Goal: Task Accomplishment & Management: Manage account settings

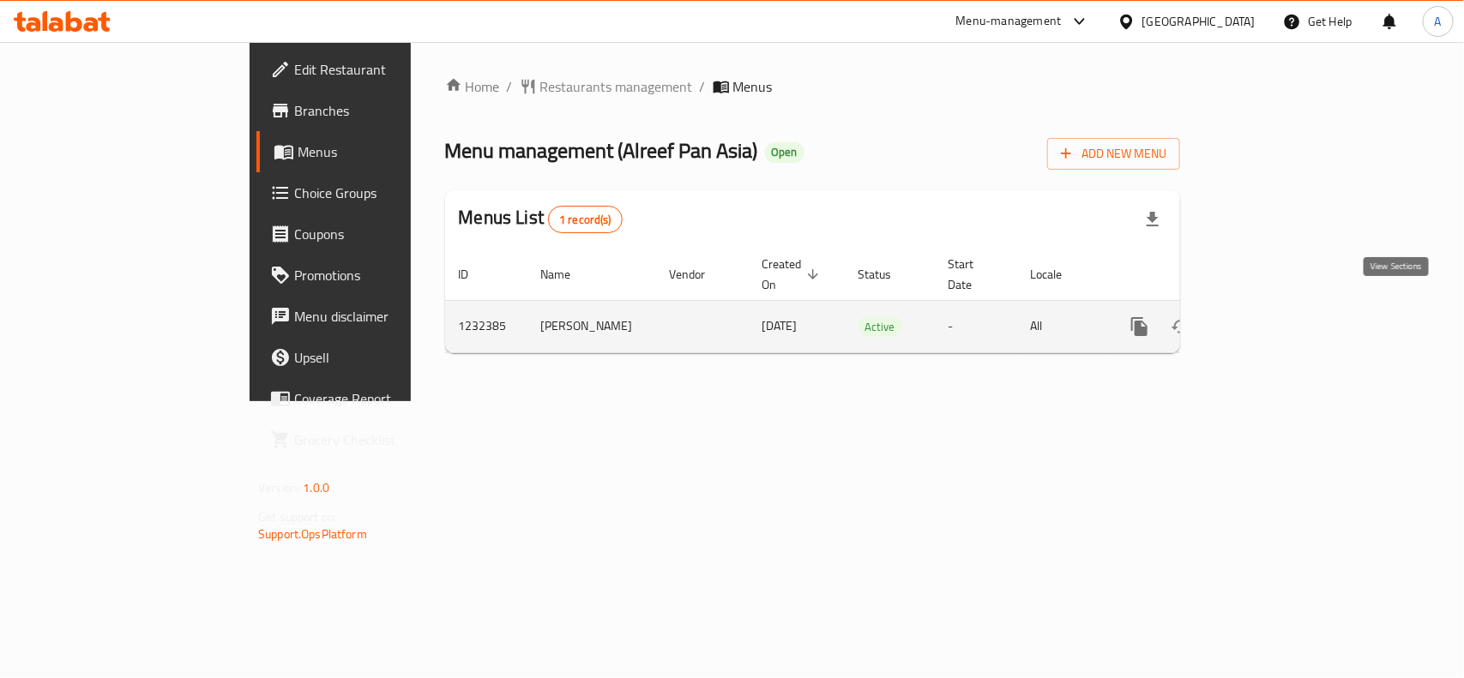
click at [1273, 316] on icon "enhanced table" at bounding box center [1263, 326] width 21 height 21
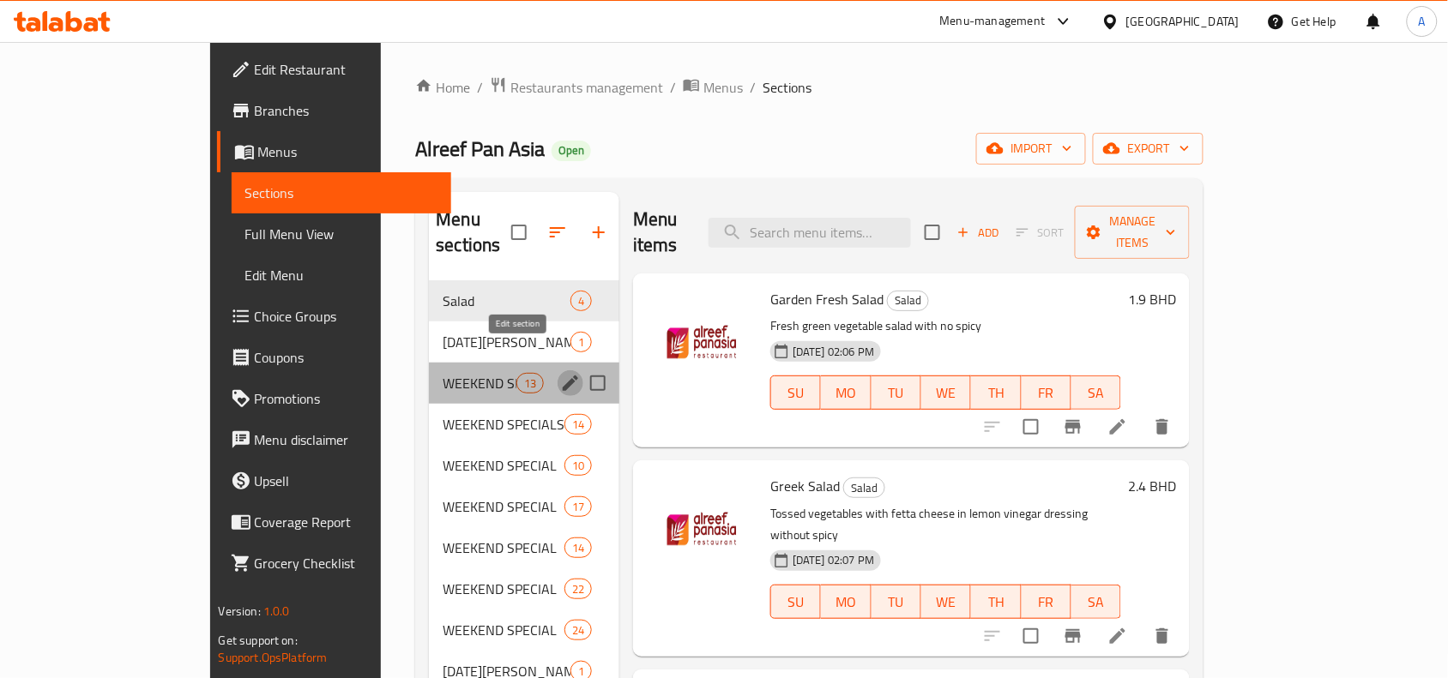
click at [560, 373] on icon "edit" at bounding box center [570, 383] width 21 height 21
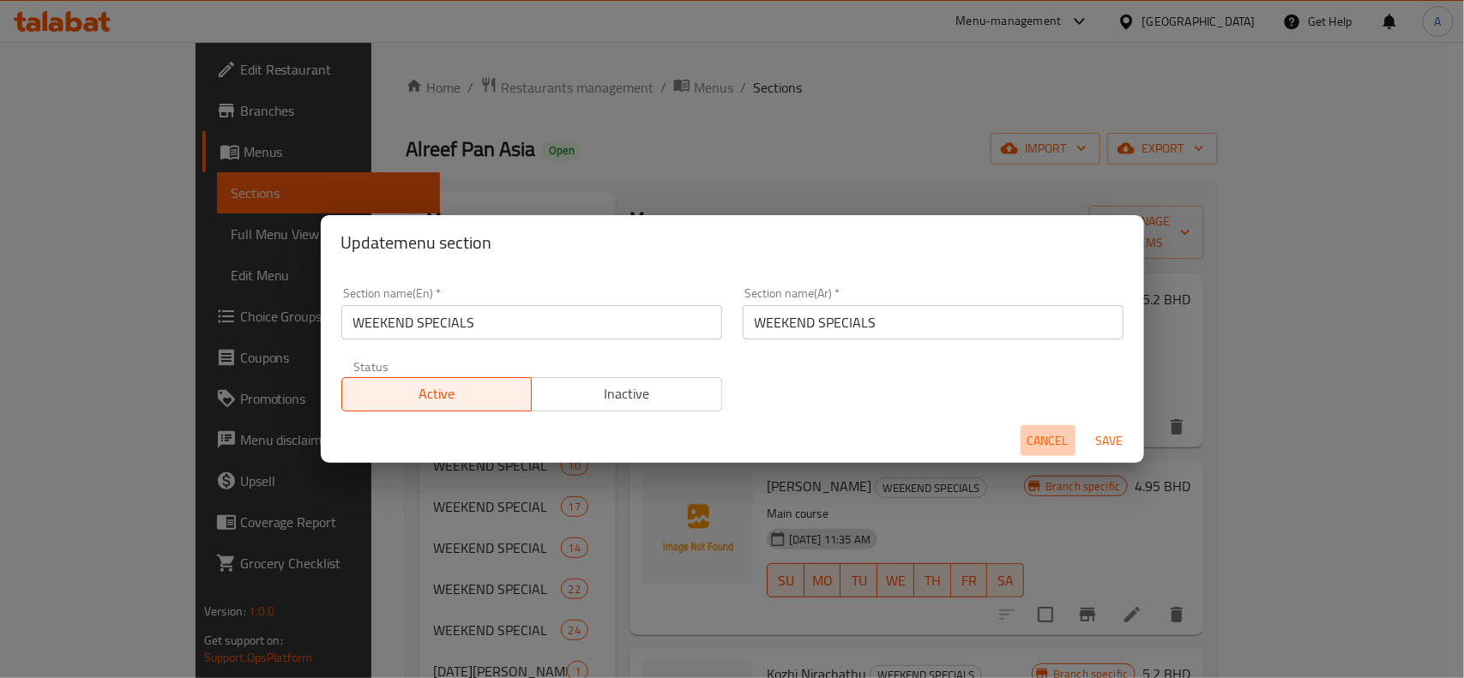
click at [1039, 437] on span "Cancel" at bounding box center [1047, 440] width 41 height 21
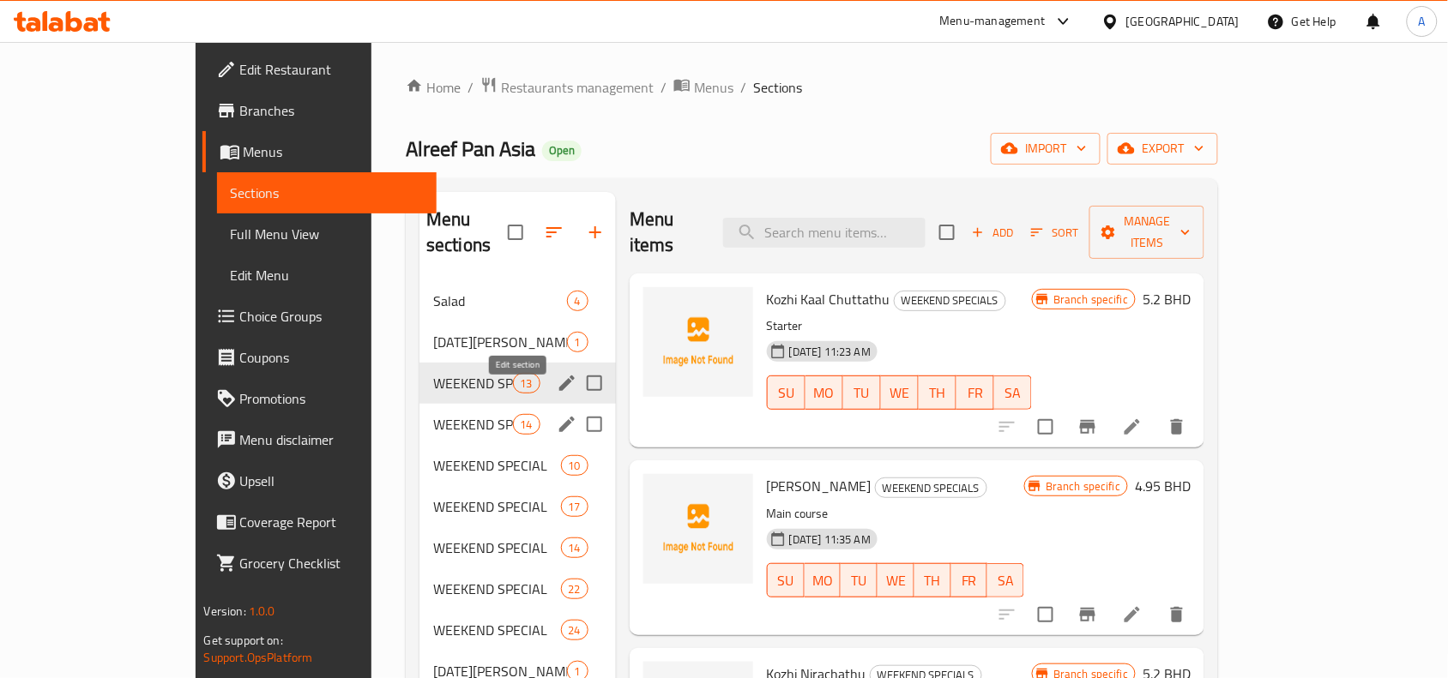
click at [557, 414] on icon "edit" at bounding box center [567, 424] width 21 height 21
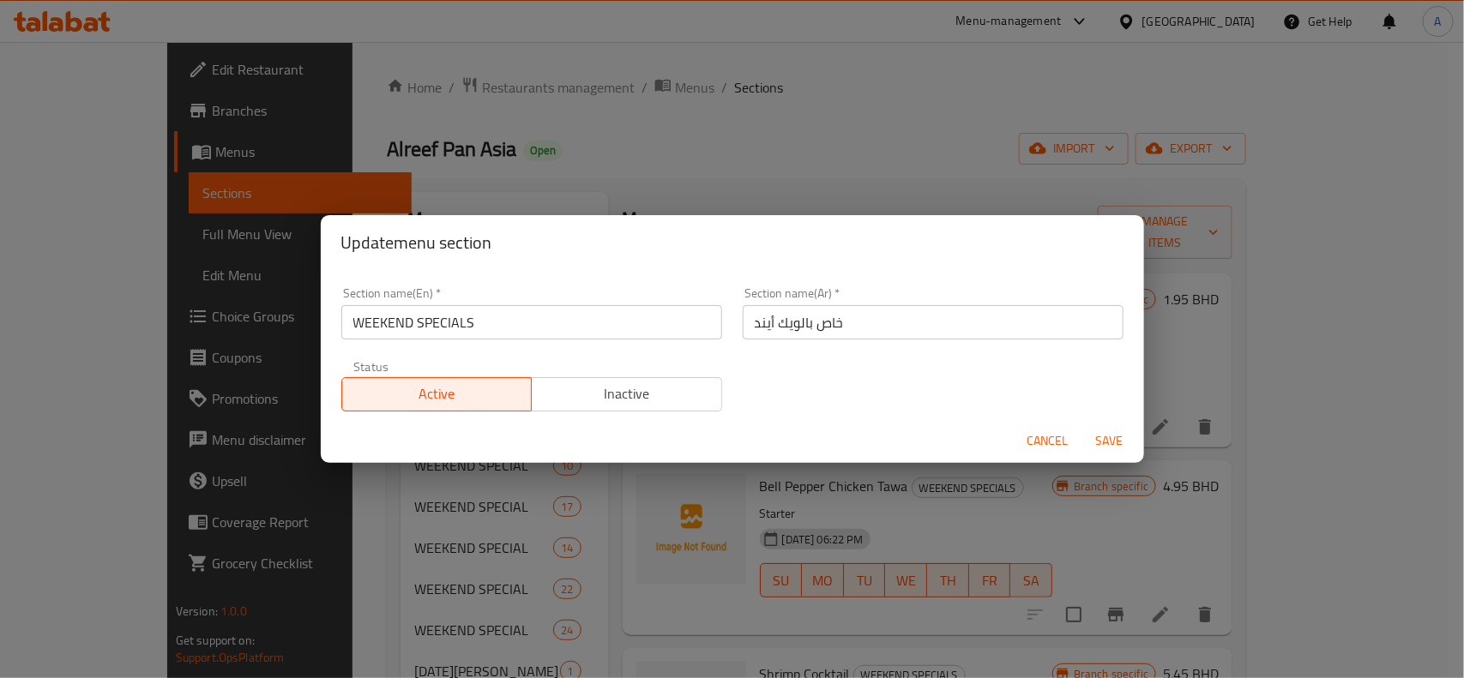
click at [1039, 437] on span "Cancel" at bounding box center [1047, 440] width 41 height 21
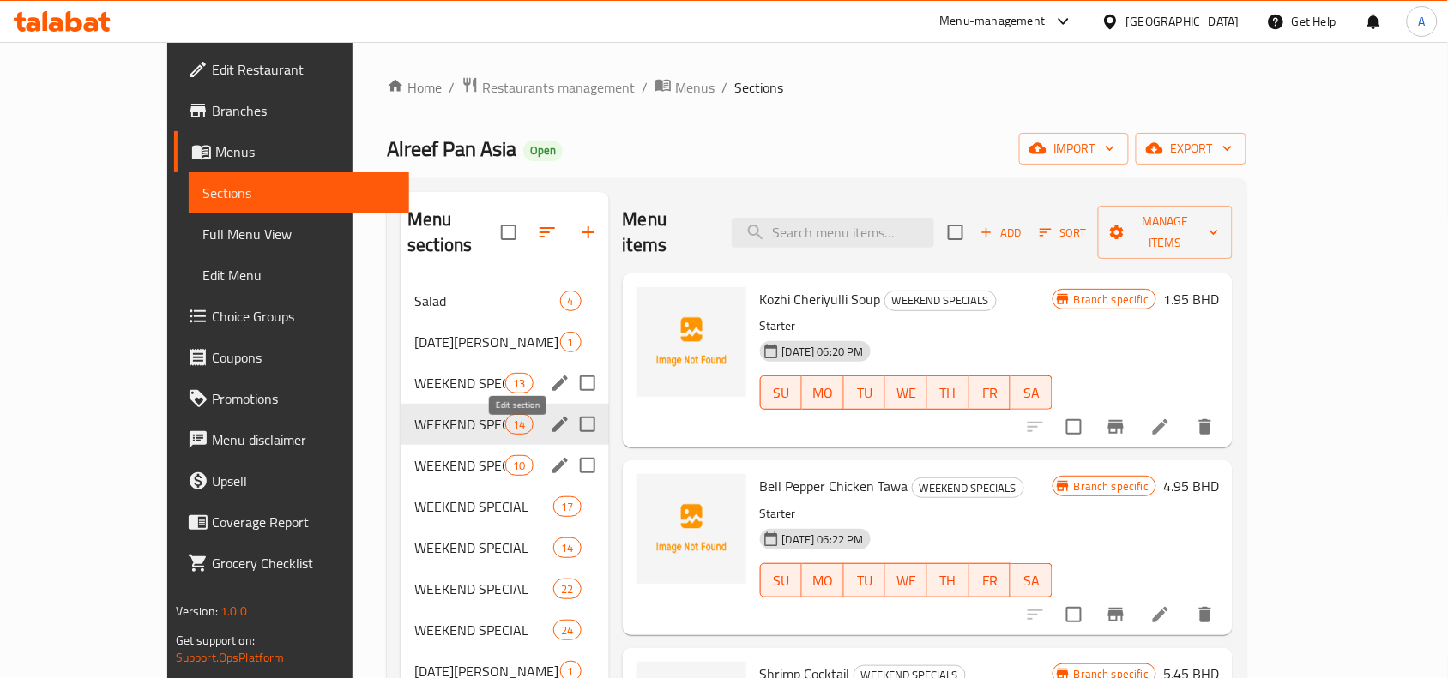
click at [547, 453] on button "edit" at bounding box center [560, 466] width 26 height 26
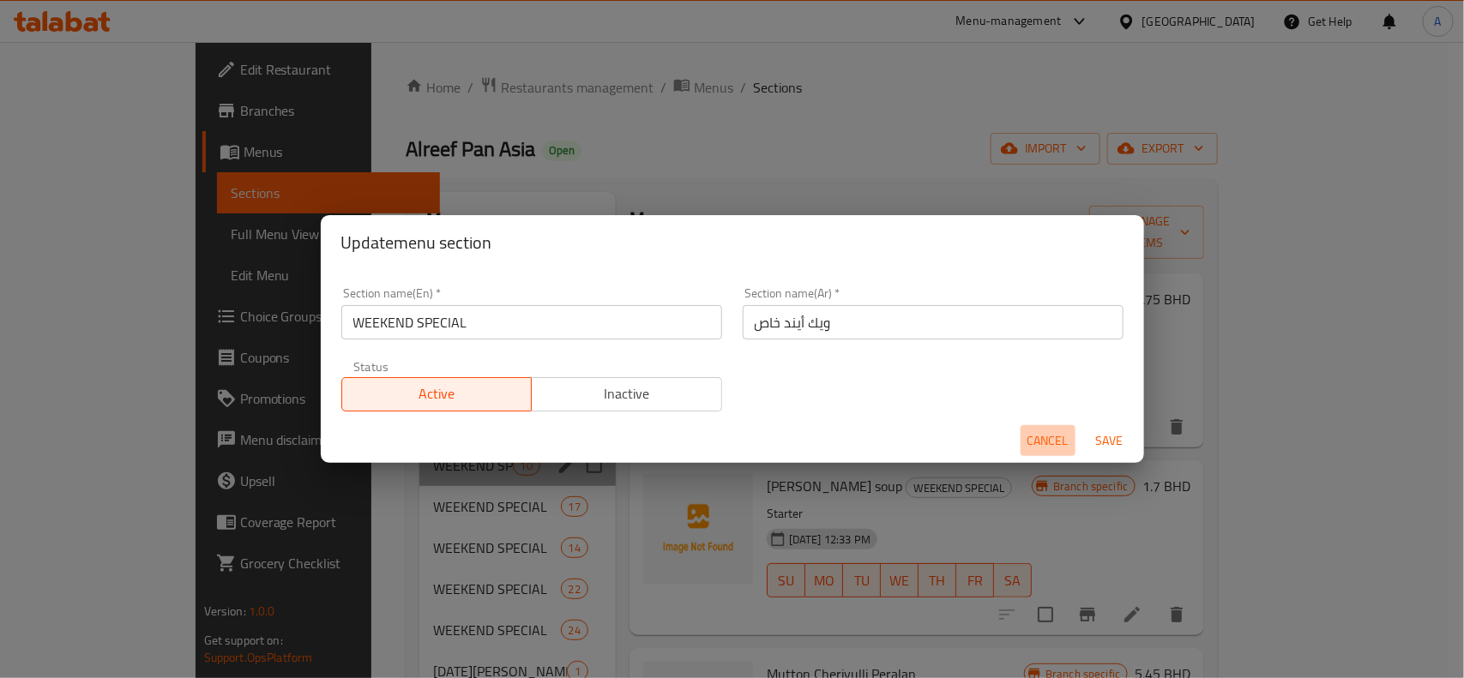
click at [1039, 431] on span "Cancel" at bounding box center [1047, 440] width 41 height 21
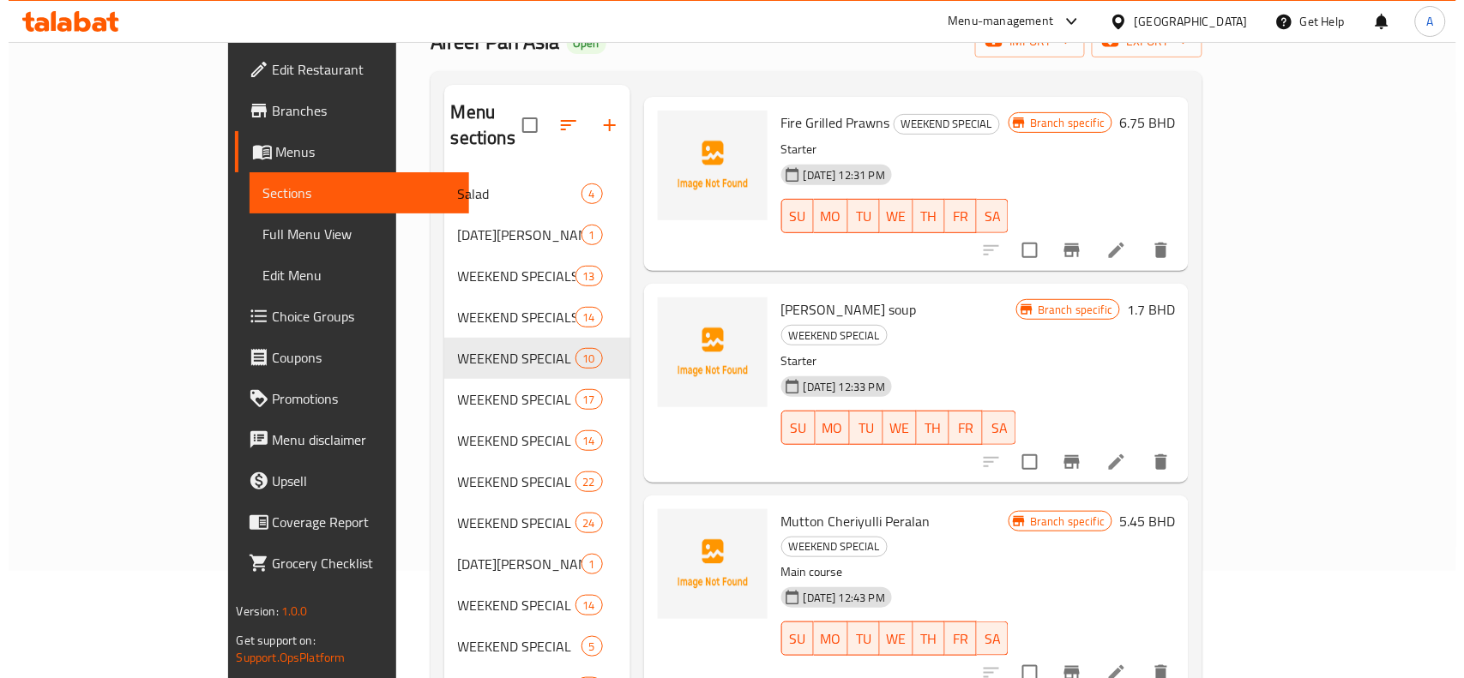
scroll to position [107, 0]
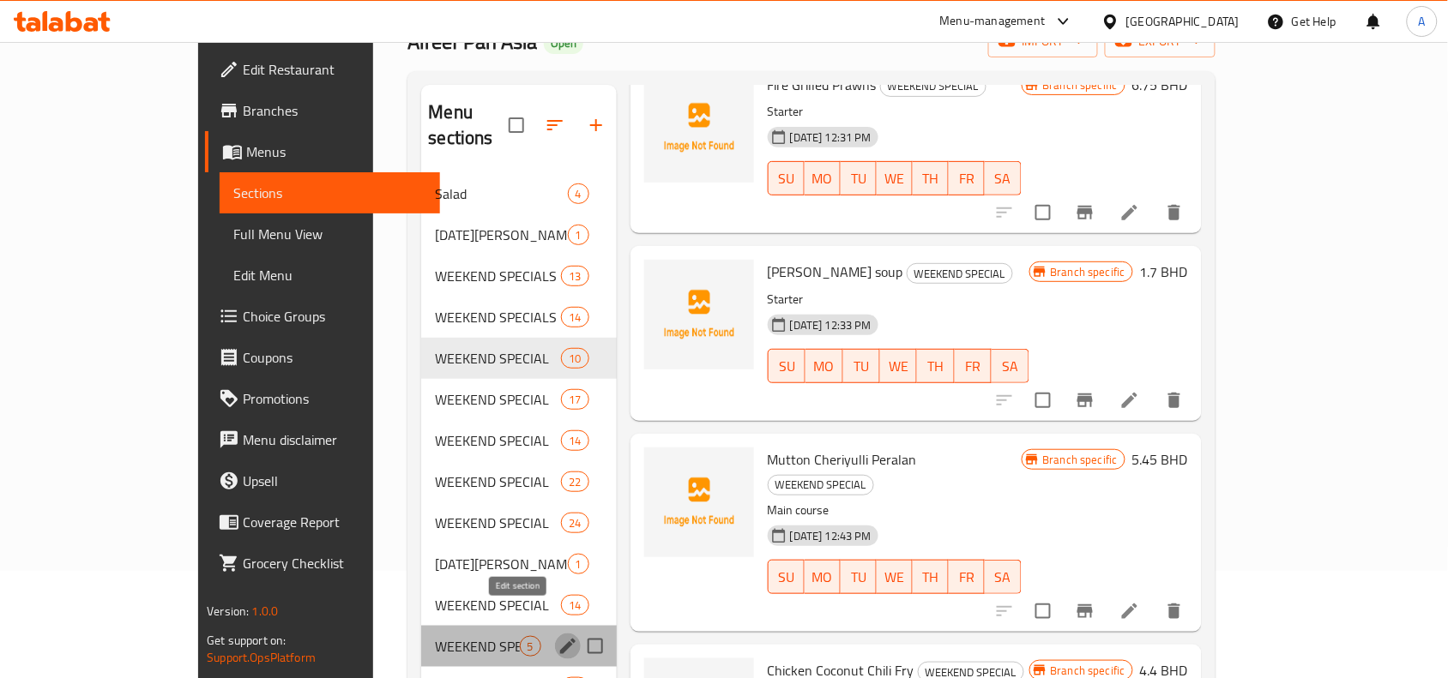
click at [557, 636] on icon "edit" at bounding box center [567, 646] width 21 height 21
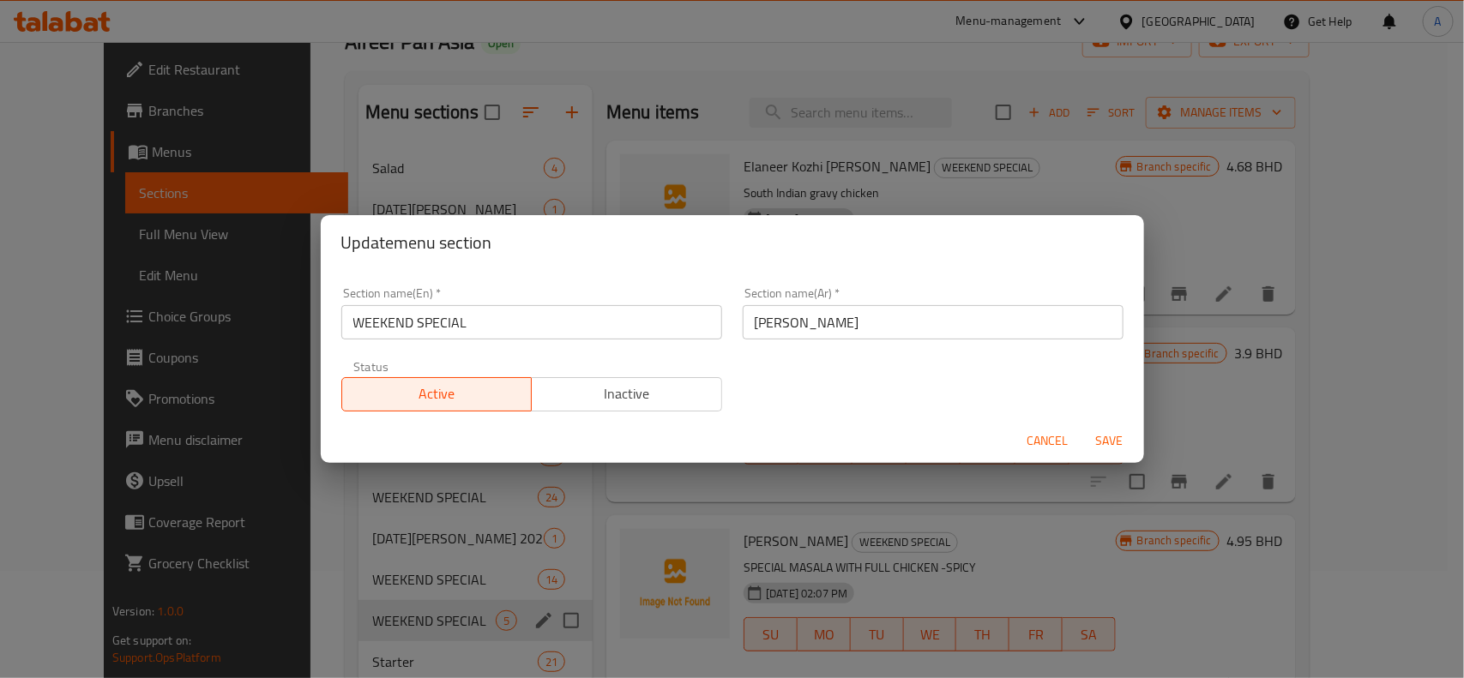
drag, startPoint x: 1046, startPoint y: 450, endPoint x: 1017, endPoint y: 461, distance: 30.9
click at [1045, 450] on span "Cancel" at bounding box center [1047, 440] width 41 height 21
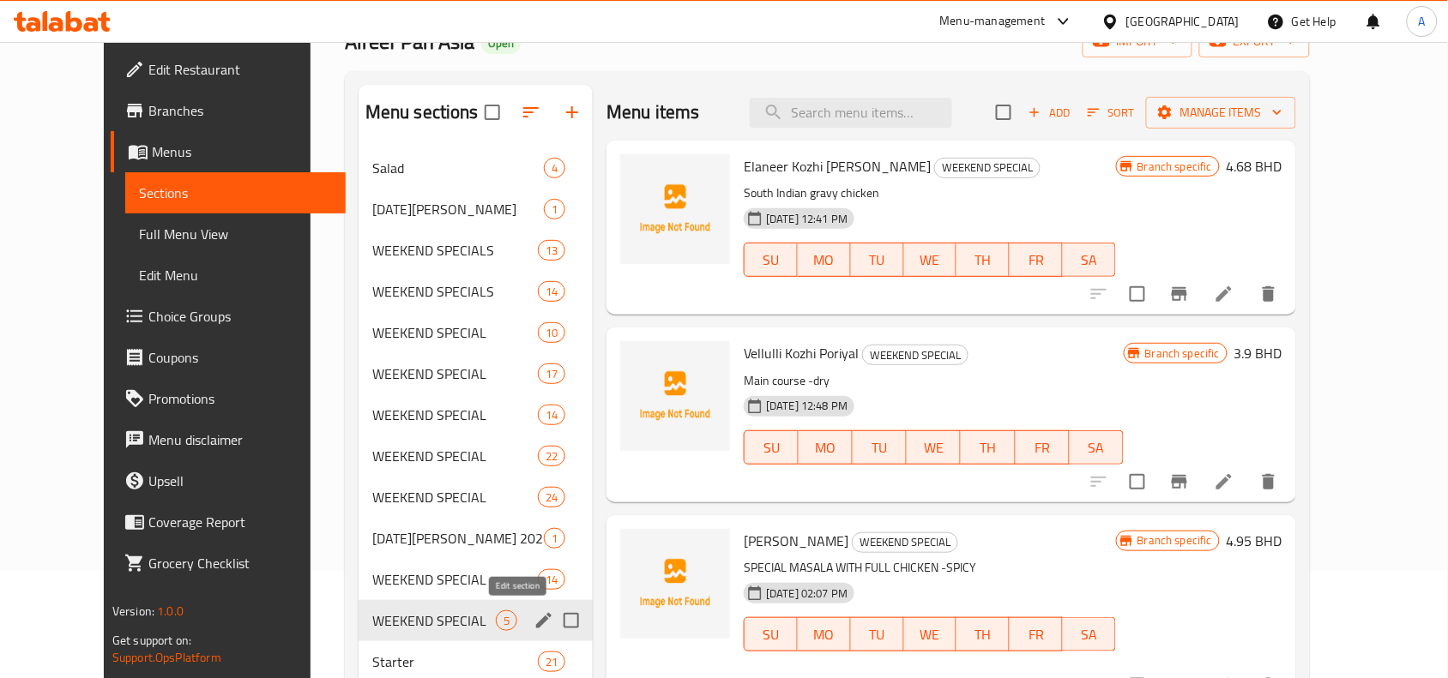
click at [533, 622] on icon "edit" at bounding box center [543, 621] width 21 height 21
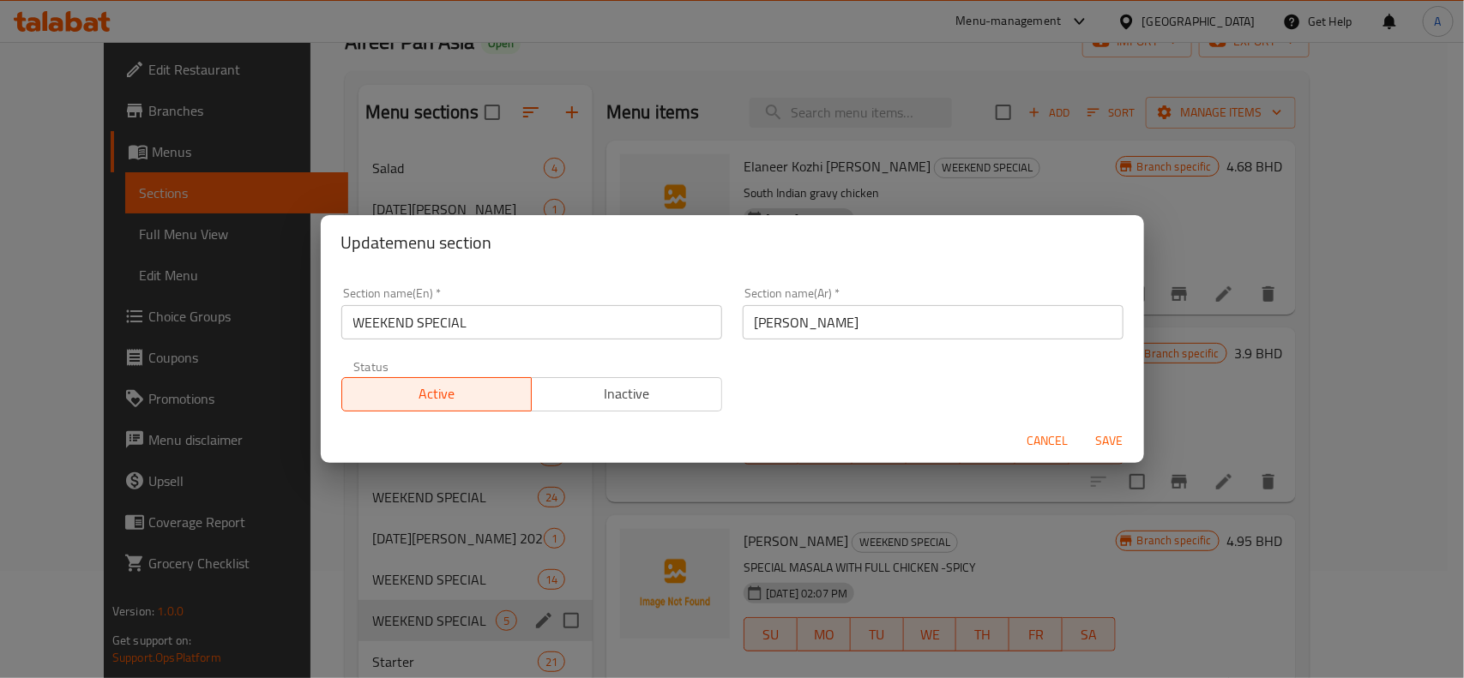
click at [782, 328] on input "[PERSON_NAME]" at bounding box center [933, 322] width 381 height 34
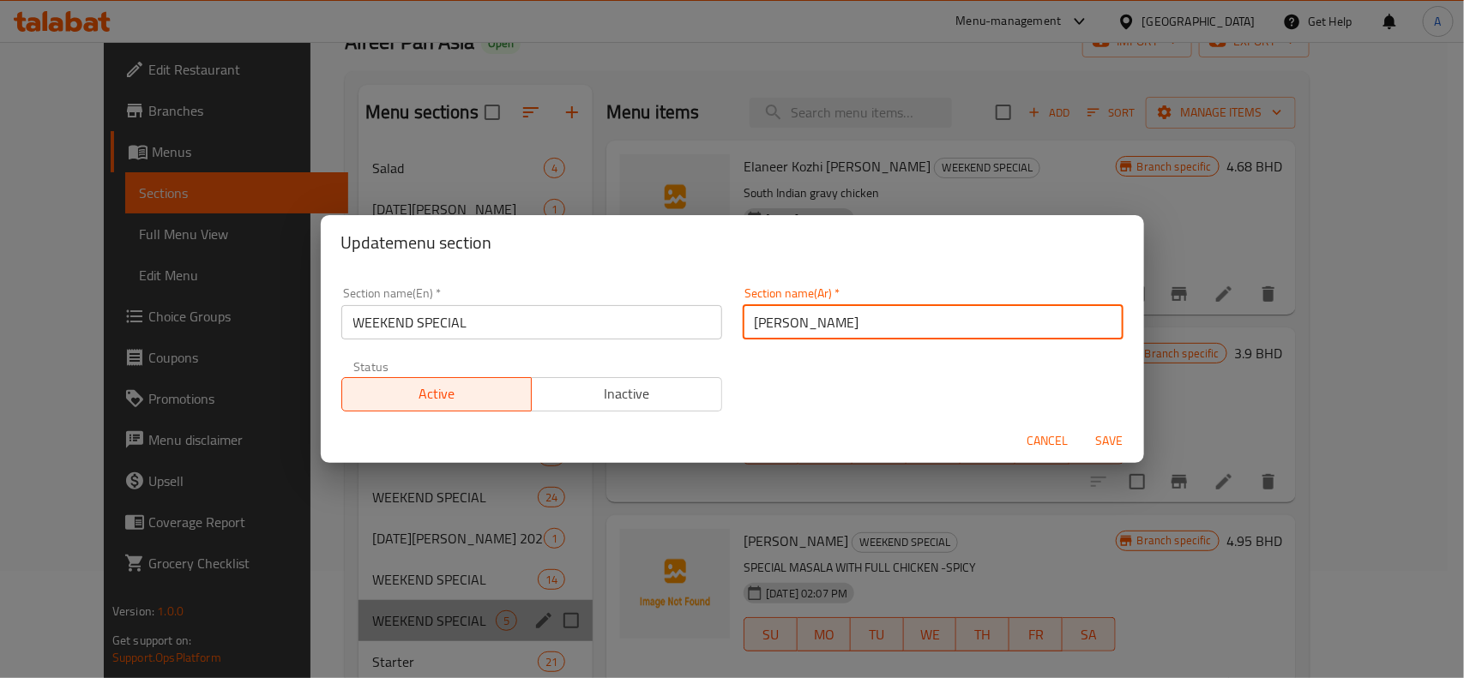
click at [782, 328] on input "[PERSON_NAME]" at bounding box center [933, 322] width 381 height 34
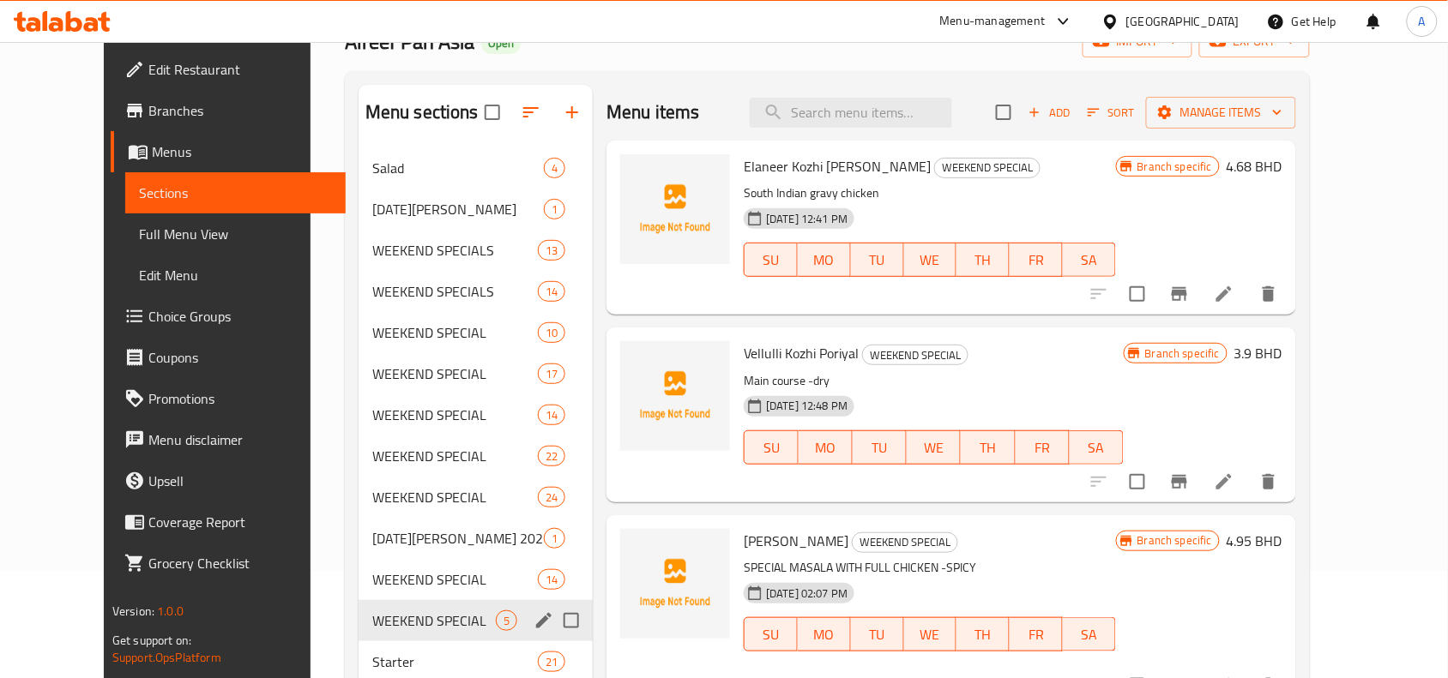
click at [533, 614] on icon "edit" at bounding box center [543, 621] width 21 height 21
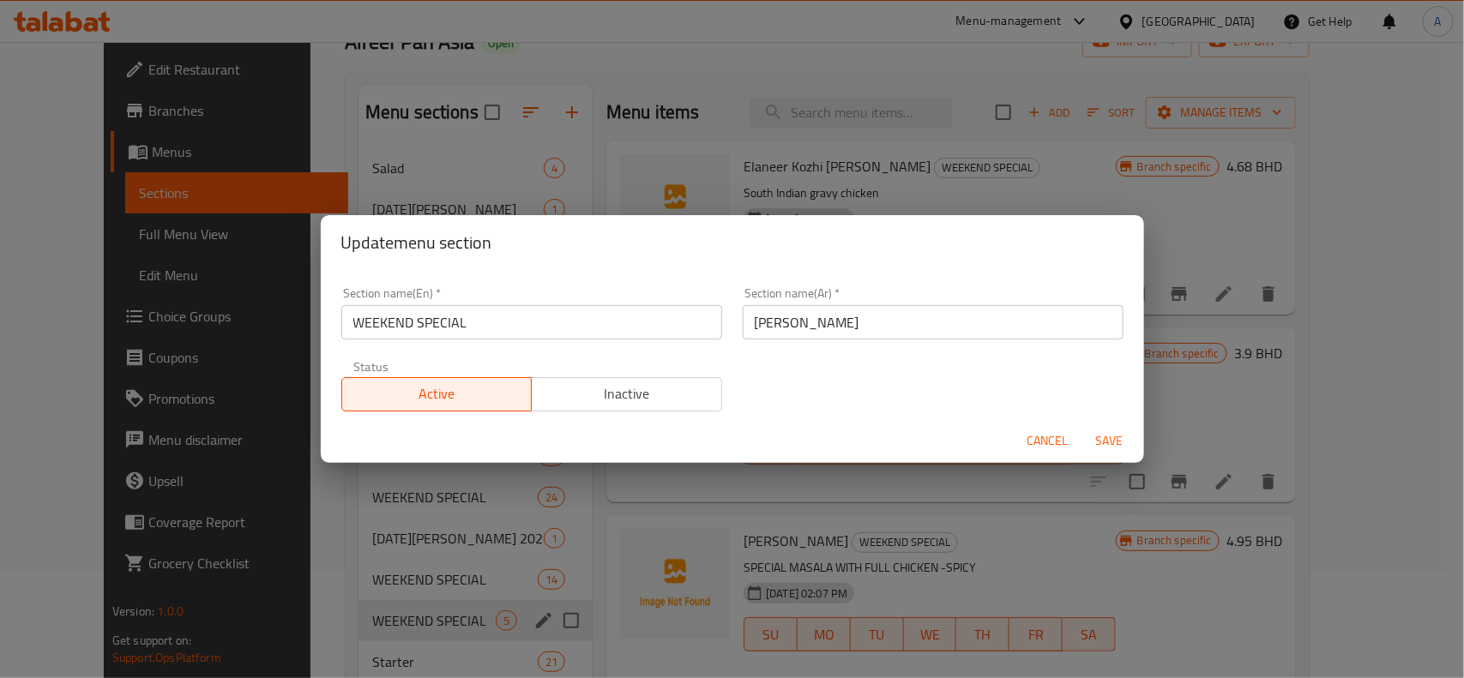
click at [776, 314] on input "[PERSON_NAME]" at bounding box center [933, 322] width 381 height 34
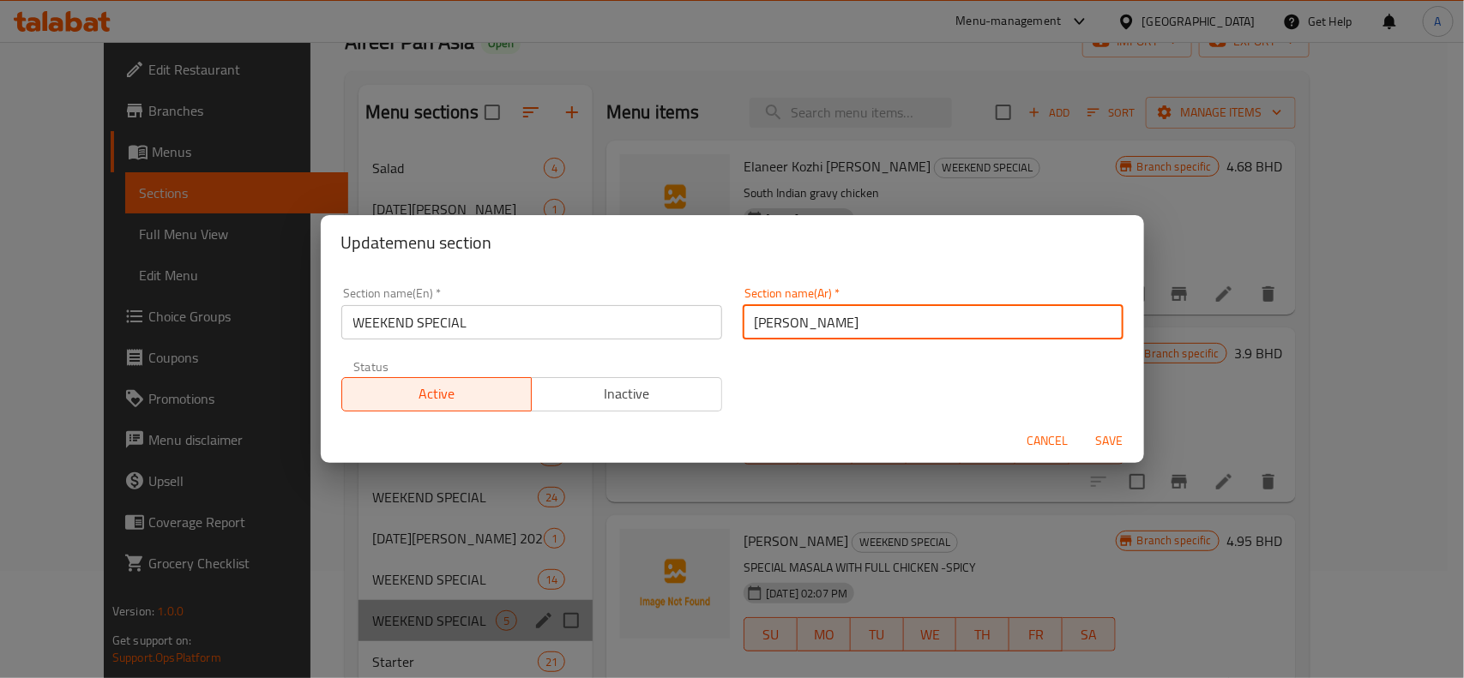
click at [776, 314] on input "[PERSON_NAME]" at bounding box center [933, 322] width 381 height 34
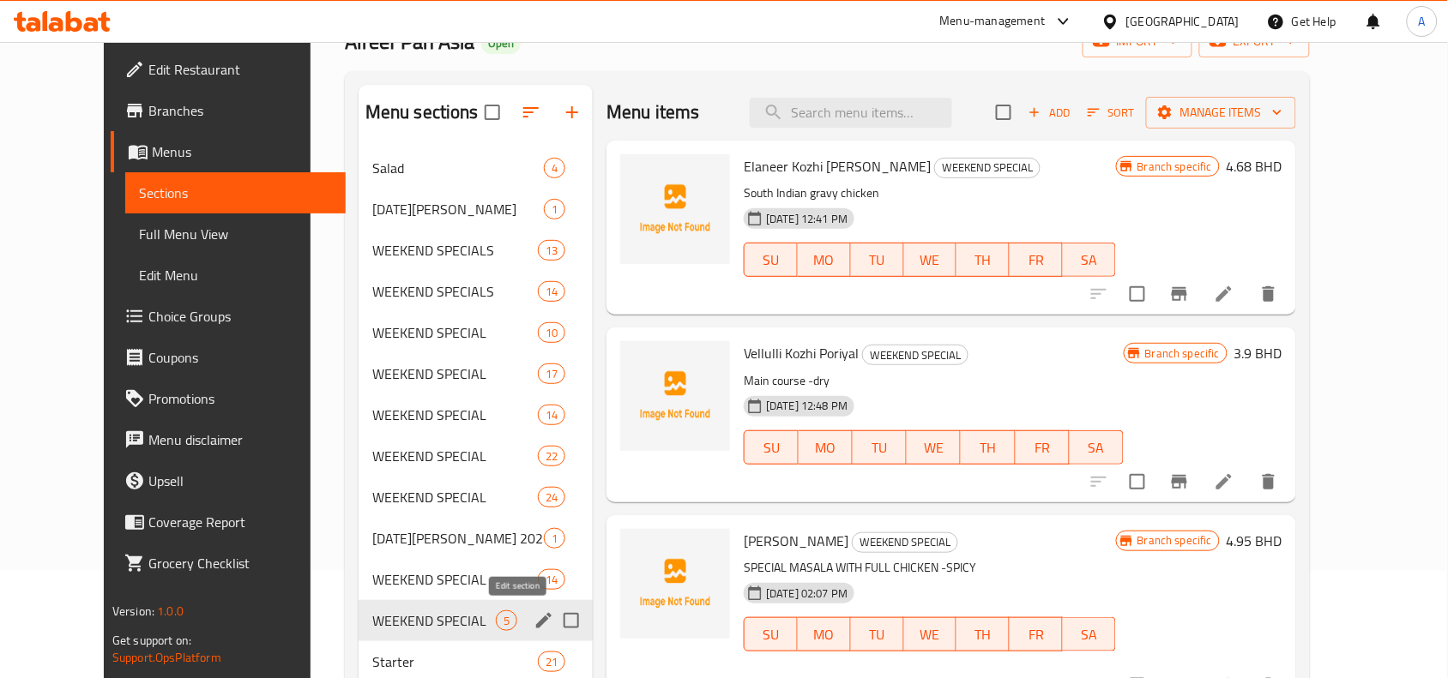
click at [536, 622] on icon "edit" at bounding box center [543, 620] width 15 height 15
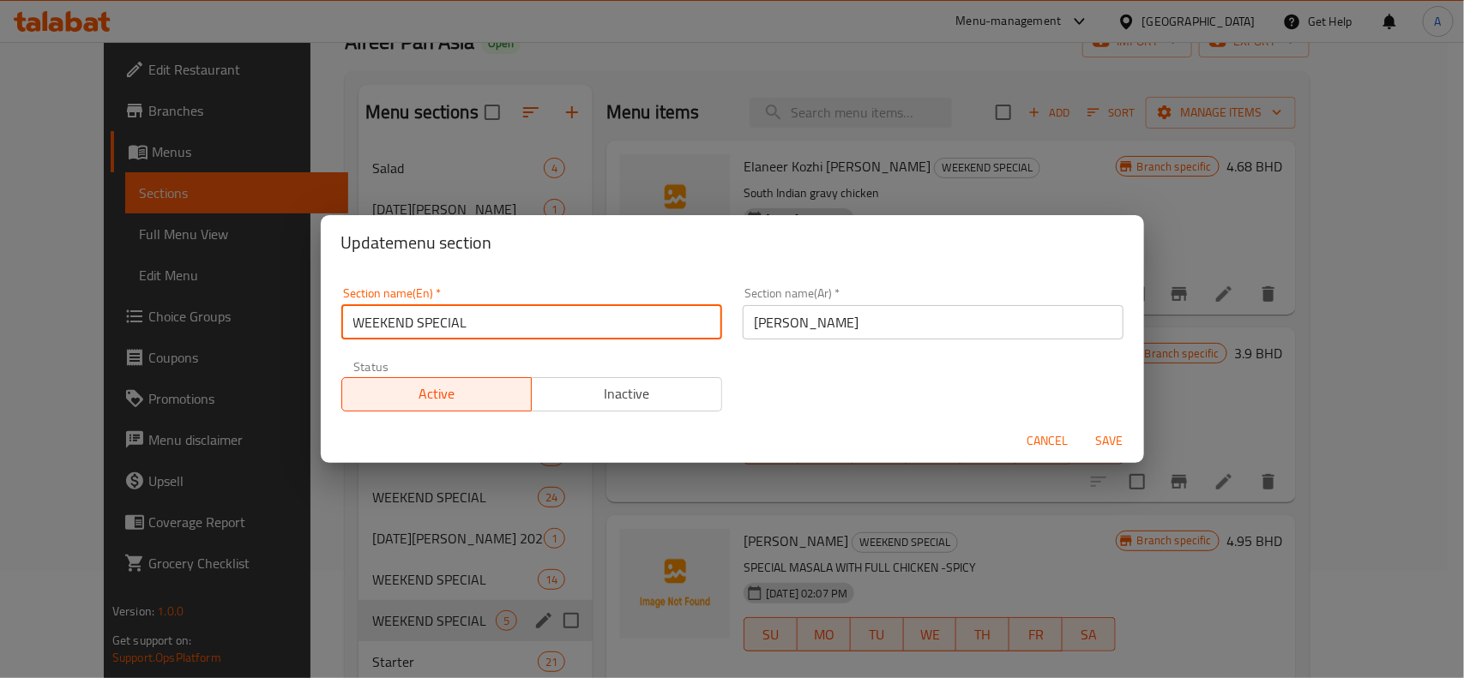
drag, startPoint x: 540, startPoint y: 326, endPoint x: 352, endPoint y: 310, distance: 189.3
click at [352, 310] on input "WEEKEND SPECIAL" at bounding box center [531, 322] width 381 height 34
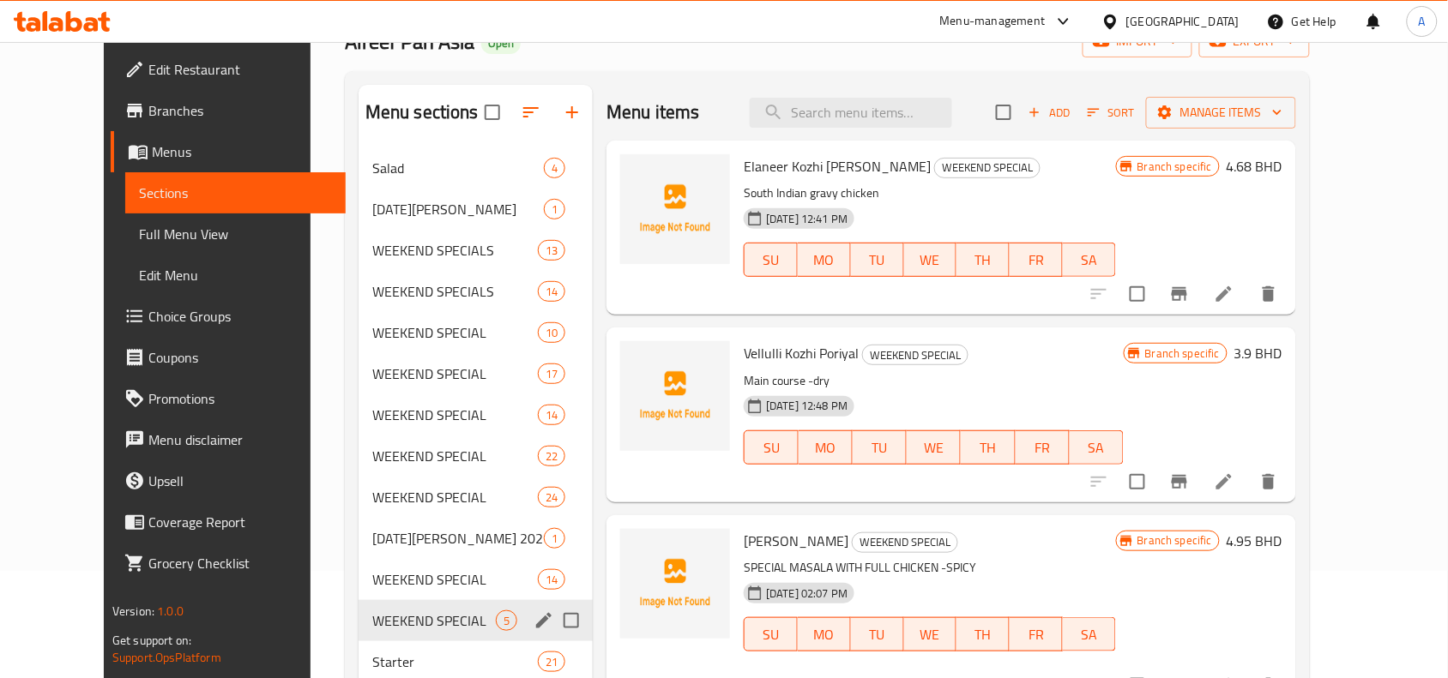
click at [553, 623] on input "Menu sections" at bounding box center [571, 621] width 36 height 36
checkbox input "true"
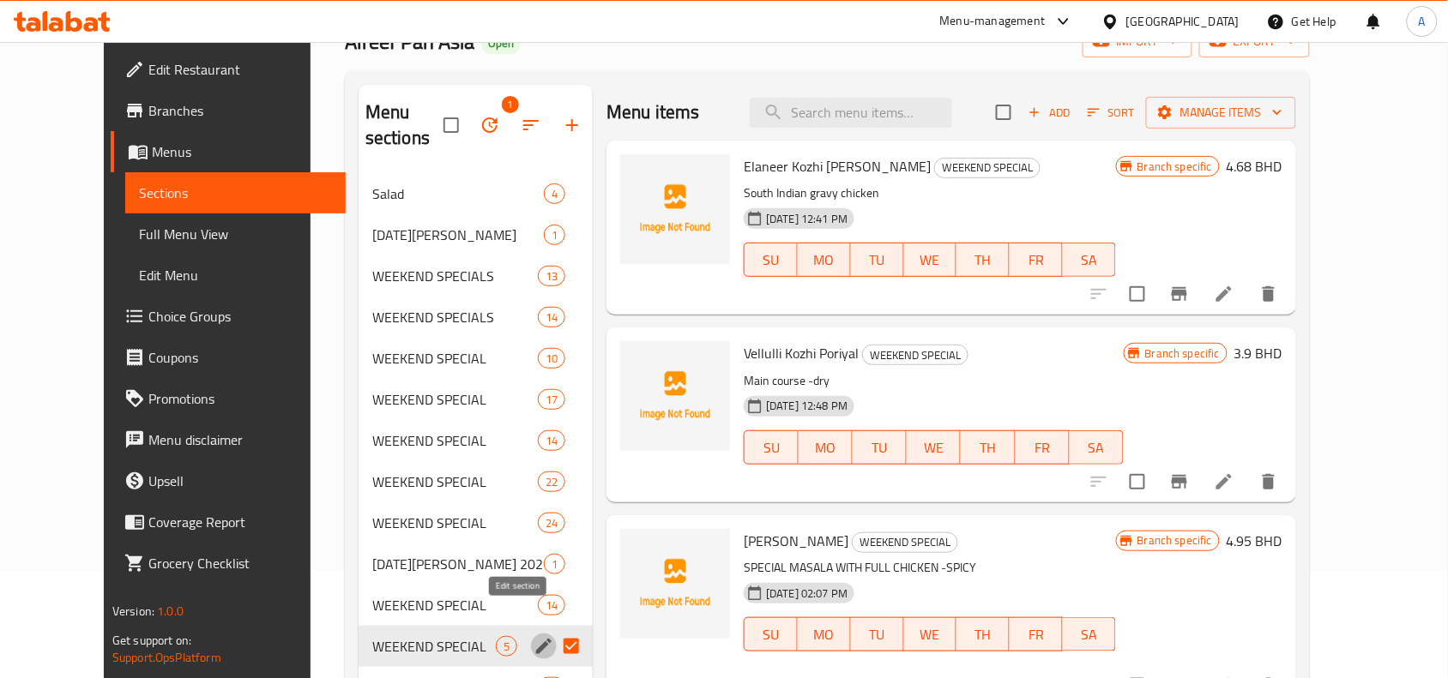
click at [533, 636] on icon "edit" at bounding box center [543, 646] width 21 height 21
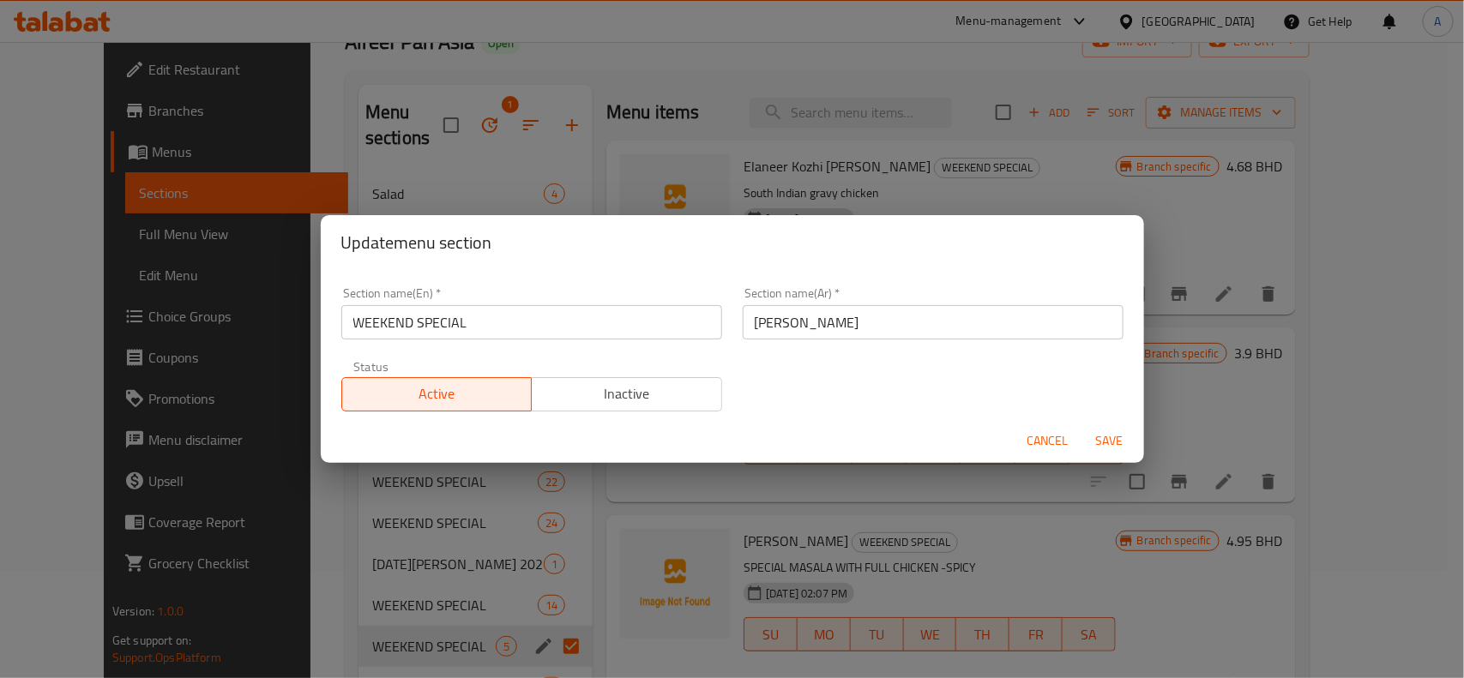
click at [1040, 440] on span "Cancel" at bounding box center [1047, 440] width 41 height 21
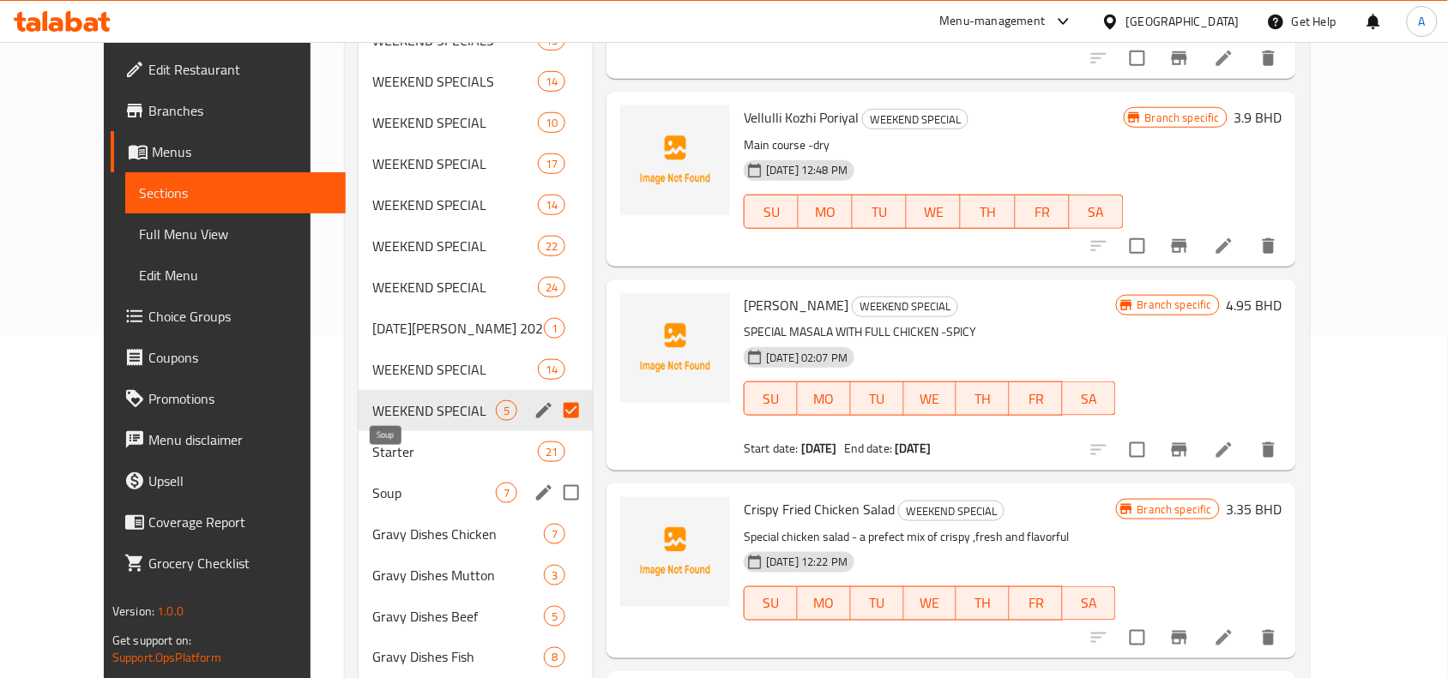
scroll to position [319, 0]
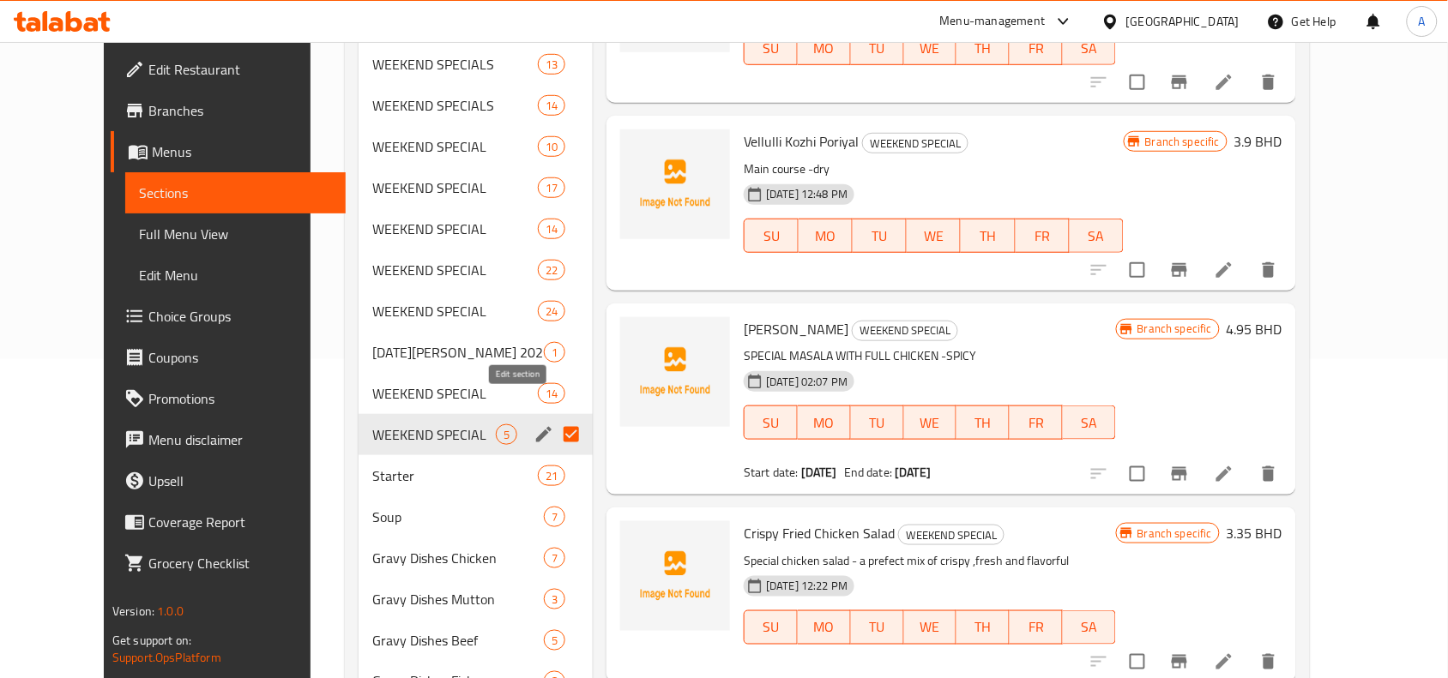
click at [533, 424] on icon "edit" at bounding box center [543, 434] width 21 height 21
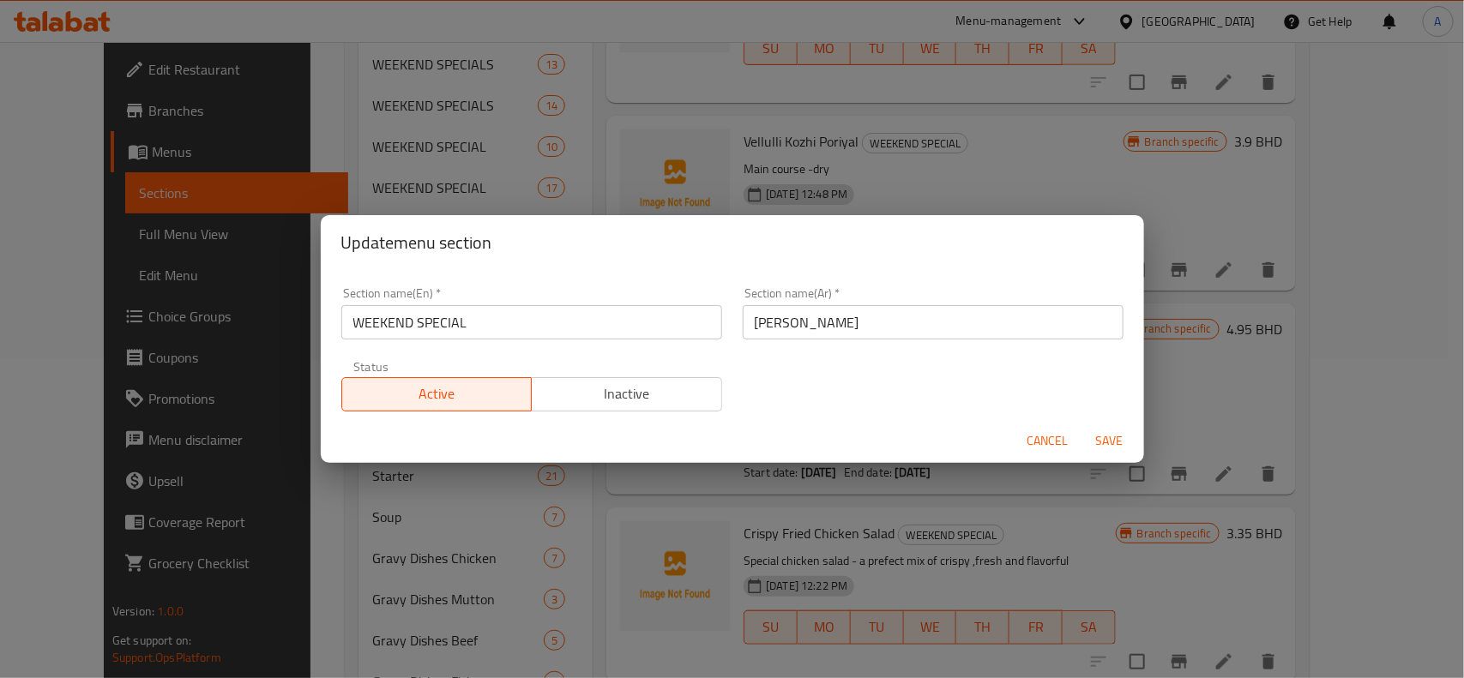
click at [1039, 443] on span "Cancel" at bounding box center [1047, 440] width 41 height 21
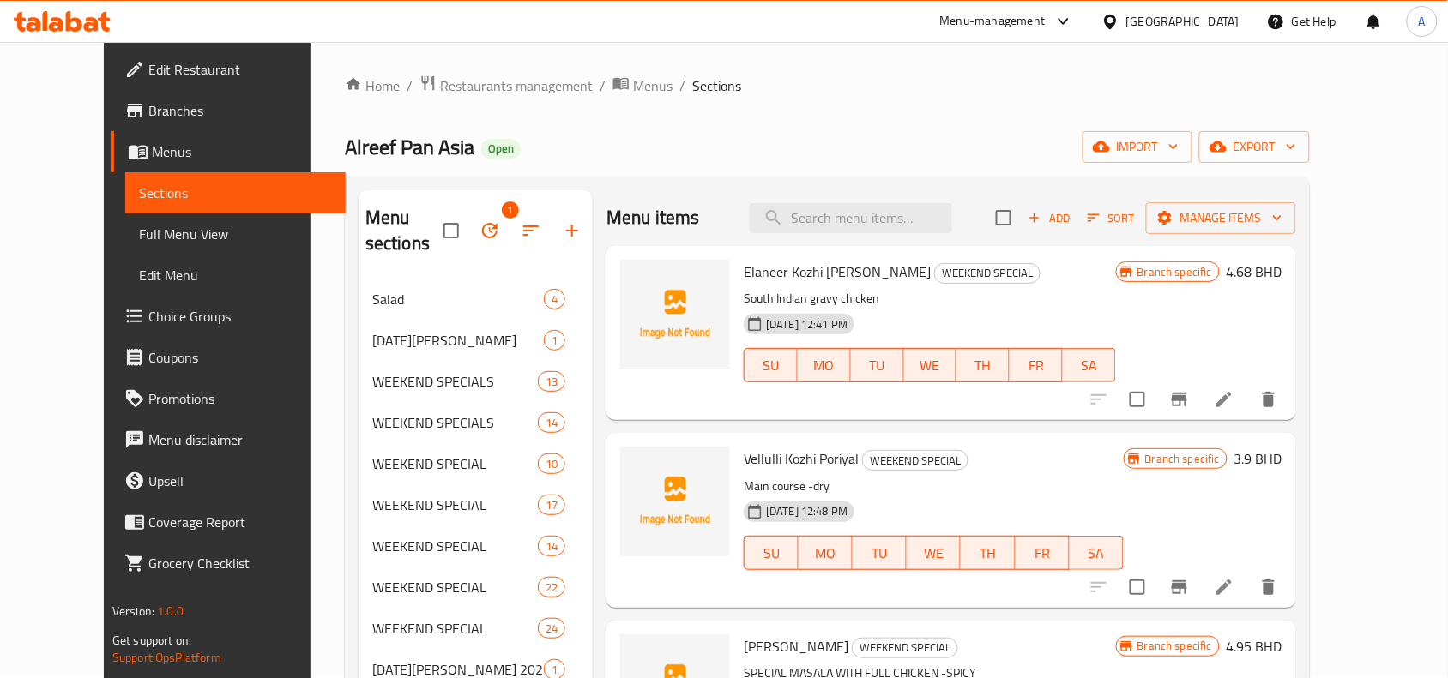
scroll to position [0, 0]
click at [1219, 19] on div "[GEOGRAPHIC_DATA]" at bounding box center [1182, 21] width 113 height 19
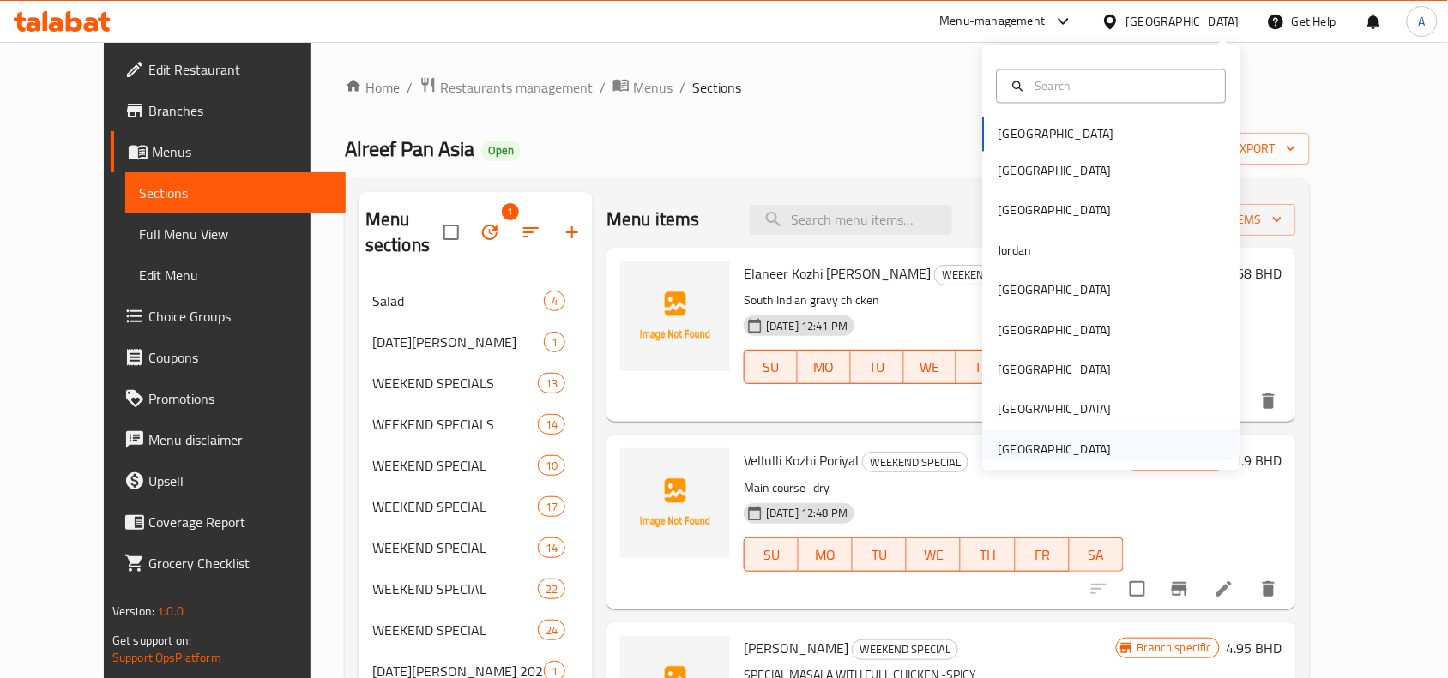
click at [1051, 459] on div "[GEOGRAPHIC_DATA]" at bounding box center [1054, 449] width 113 height 19
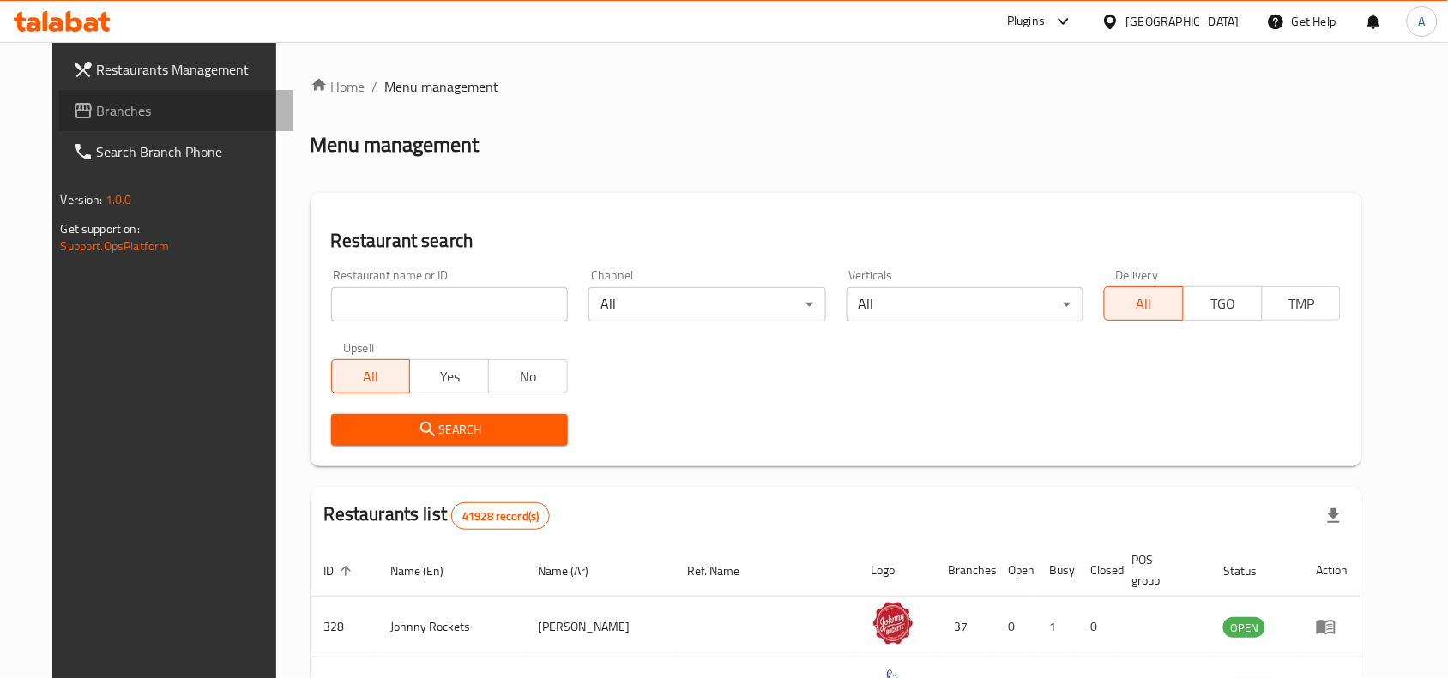
click at [97, 105] on span "Branches" at bounding box center [189, 110] width 184 height 21
